Goal: Task Accomplishment & Management: Manage account settings

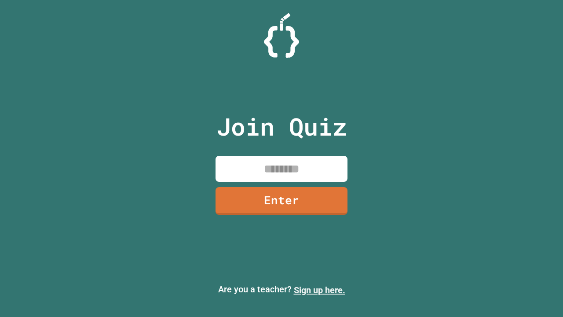
click at [319, 290] on link "Sign up here." at bounding box center [319, 290] width 51 height 11
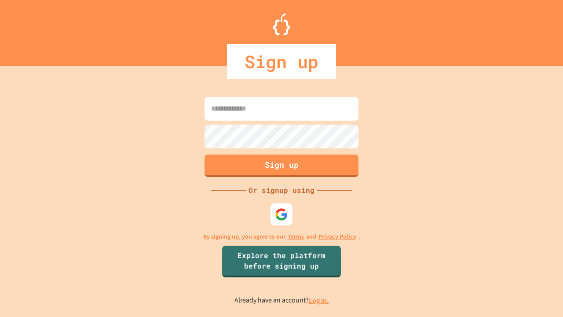
click at [319, 300] on link "Log in." at bounding box center [319, 300] width 20 height 9
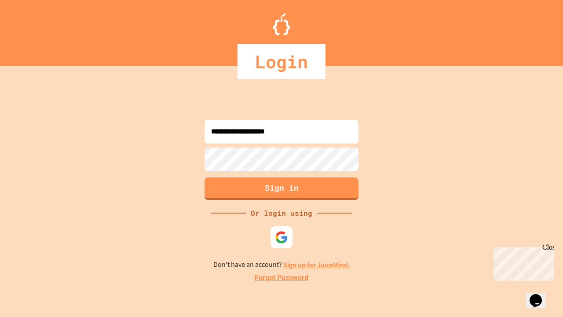
type input "**********"
